Goal: Information Seeking & Learning: Find specific fact

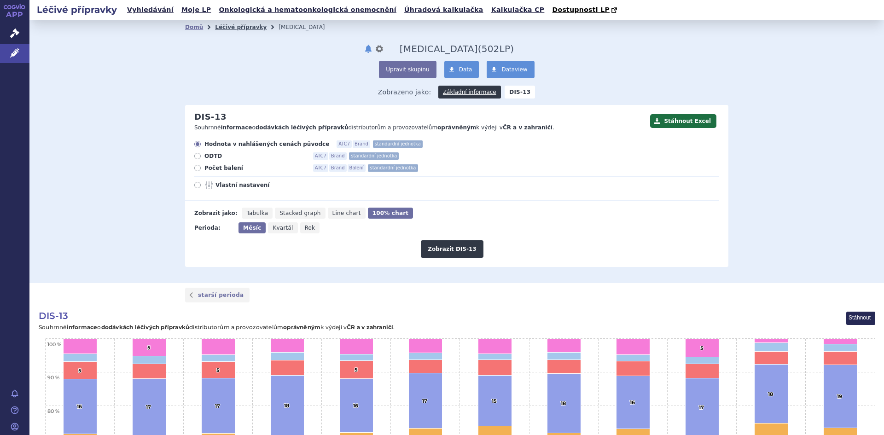
click at [226, 30] on link "Léčivé přípravky" at bounding box center [241, 27] width 52 height 6
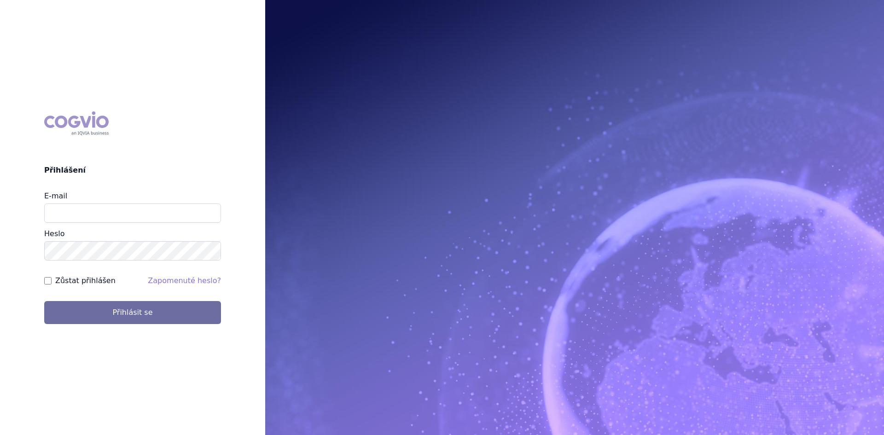
click at [67, 217] on input "E-mail" at bounding box center [132, 212] width 177 height 19
type input "lenka.celisova@viatris.com"
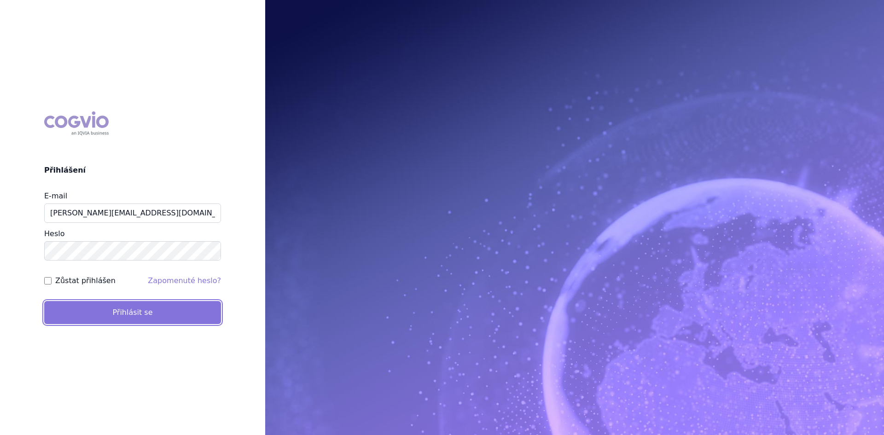
click at [76, 307] on button "Přihlásit se" at bounding box center [132, 312] width 177 height 23
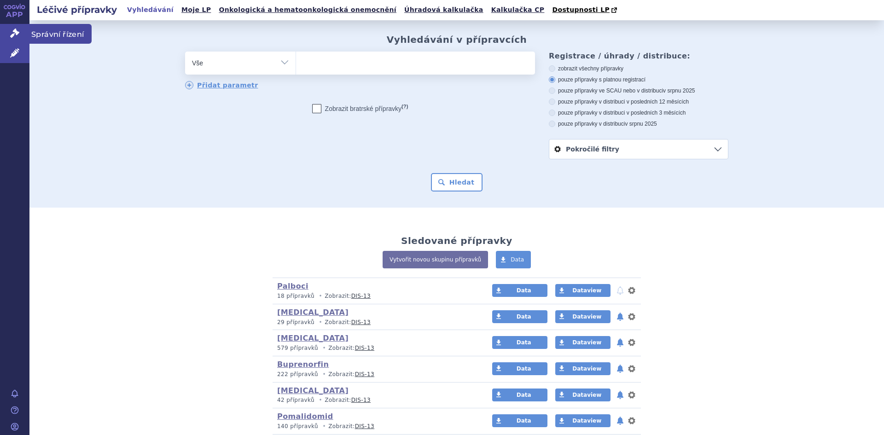
click at [16, 30] on icon at bounding box center [14, 33] width 9 height 9
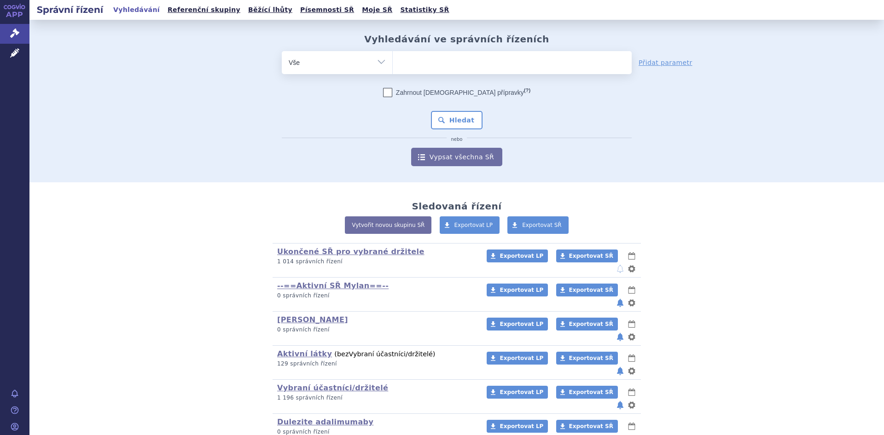
click at [381, 65] on select "Vše Spisová značka Typ SŘ Přípravek/SUKL kód Účastník/Držitel" at bounding box center [337, 61] width 110 height 21
select select "filter-atc-group"
click at [282, 51] on select "Vše Spisová značka Typ SŘ Přípravek/SUKL kód Účastník/Držitel" at bounding box center [337, 61] width 110 height 21
click at [408, 64] on ul at bounding box center [512, 60] width 239 height 19
click at [393, 64] on select at bounding box center [392, 62] width 0 height 23
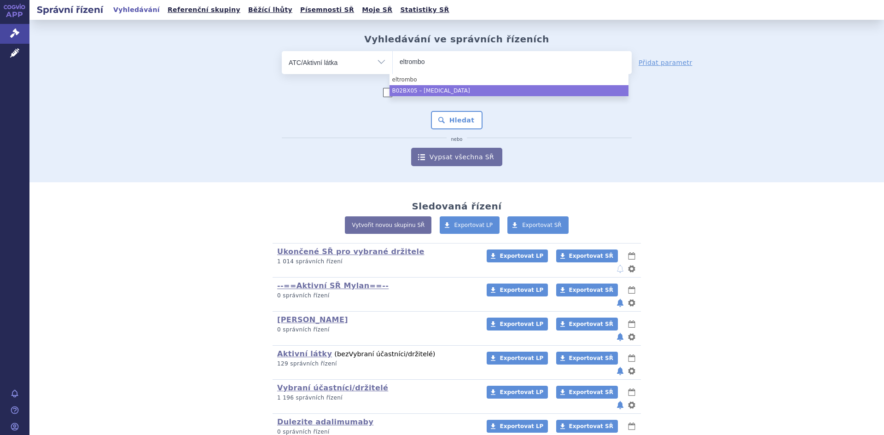
type input "eltrombo"
select select "B02BX05"
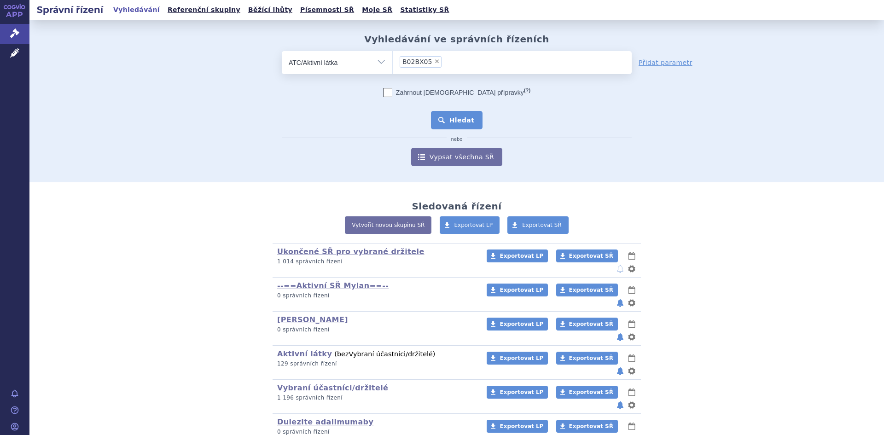
click at [453, 122] on button "Hledat" at bounding box center [457, 120] width 52 height 18
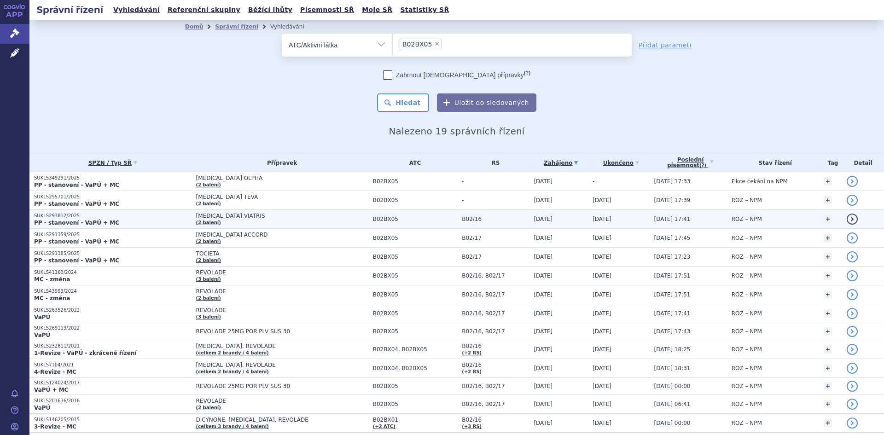
click at [230, 218] on span "[MEDICAL_DATA] VIATRIS" at bounding box center [282, 216] width 172 height 6
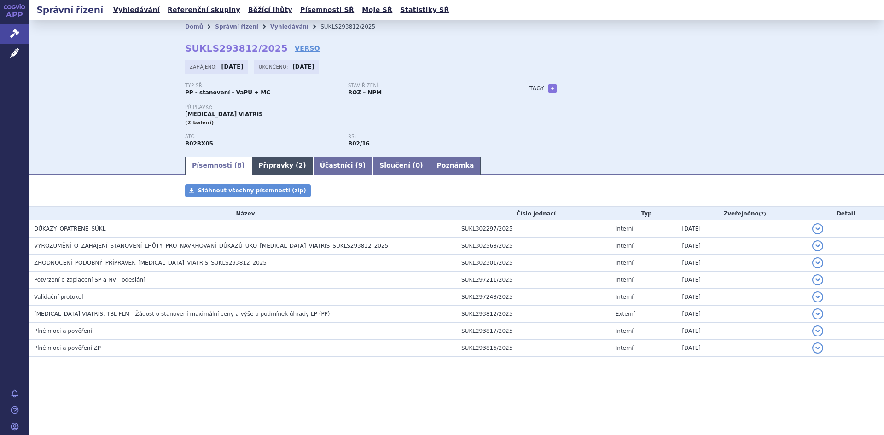
click at [273, 164] on link "Přípravky ( 2 )" at bounding box center [281, 166] width 61 height 18
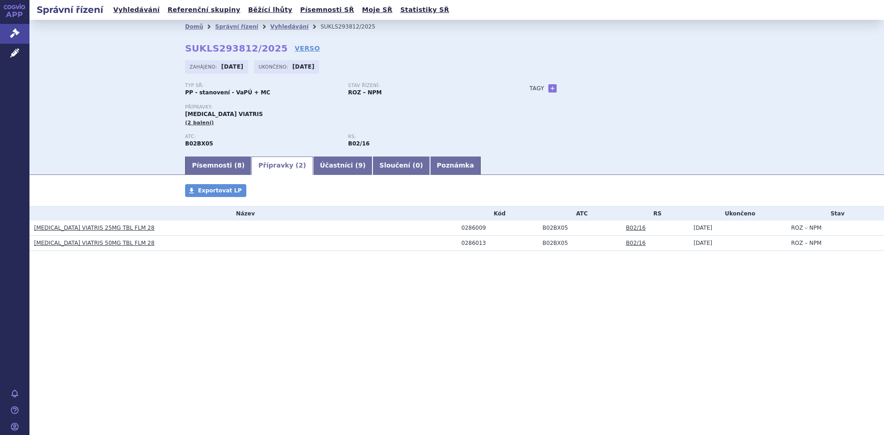
click at [74, 229] on link "[MEDICAL_DATA] VIATRIS 25MG TBL FLM 28" at bounding box center [94, 228] width 121 height 6
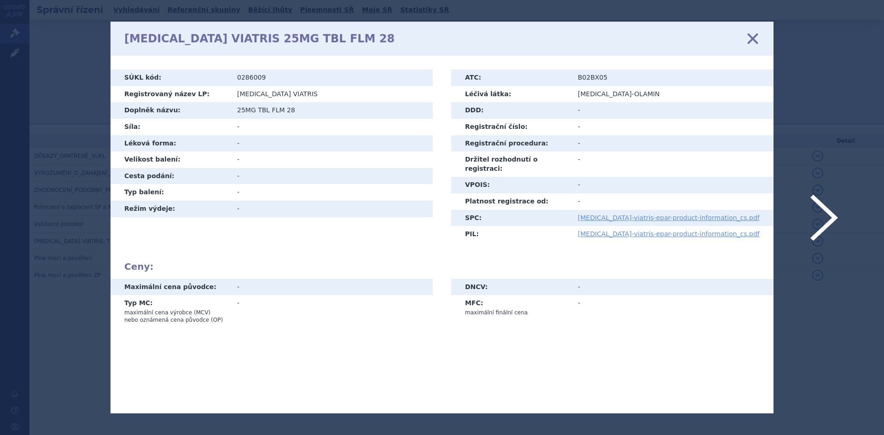
click at [832, 216] on link at bounding box center [824, 218] width 28 height 46
click at [751, 40] on icon at bounding box center [752, 38] width 19 height 19
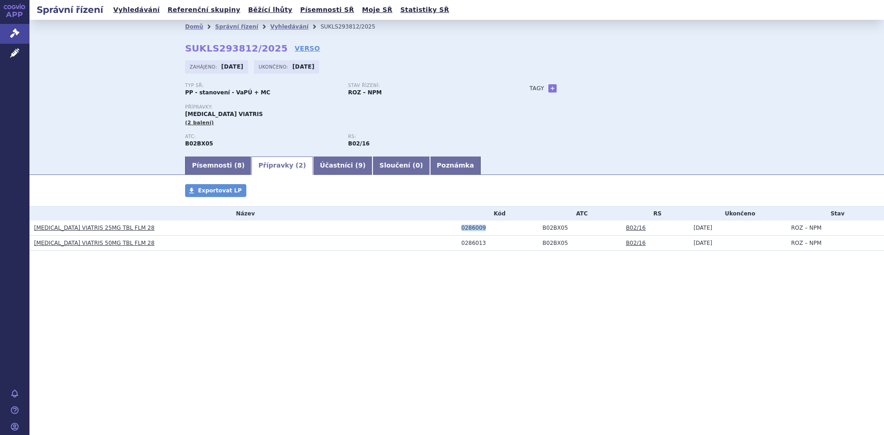
drag, startPoint x: 462, startPoint y: 226, endPoint x: 486, endPoint y: 228, distance: 24.5
click at [486, 228] on div "0286009" at bounding box center [499, 228] width 76 height 6
copy div "0286009"
click at [488, 324] on div "Správní řízení Vyhledávání Referenční skupiny Běžící lhůty Písemnosti SŘ Moje S…" at bounding box center [456, 217] width 854 height 435
drag, startPoint x: 482, startPoint y: 227, endPoint x: 459, endPoint y: 227, distance: 23.5
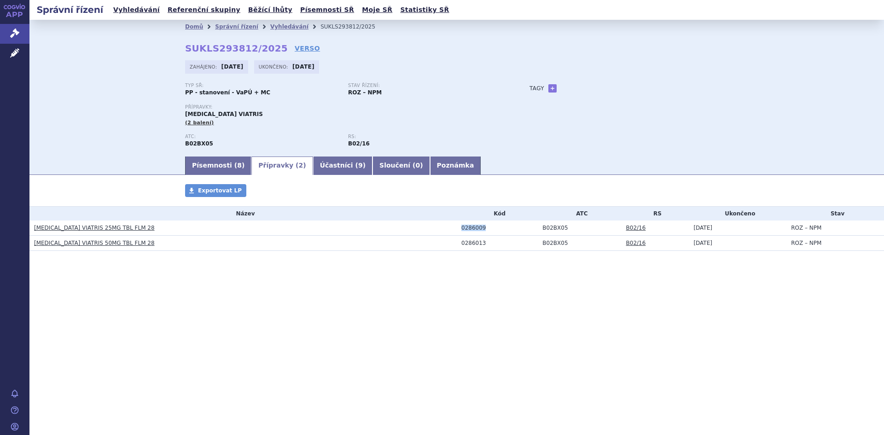
click at [459, 227] on td "0286009" at bounding box center [497, 227] width 81 height 15
copy div "0286009"
drag, startPoint x: 483, startPoint y: 242, endPoint x: 459, endPoint y: 242, distance: 23.5
click at [459, 242] on td "0286013" at bounding box center [497, 243] width 81 height 15
copy div "0286013"
